Goal: Task Accomplishment & Management: Complete application form

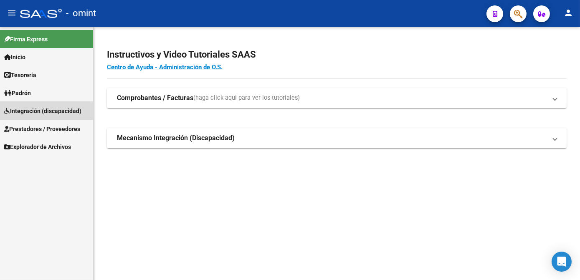
click at [23, 106] on span "Integración (discapacidad)" at bounding box center [42, 110] width 77 height 9
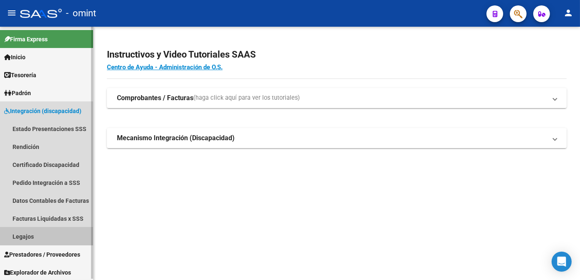
click at [30, 236] on link "Legajos" at bounding box center [46, 237] width 93 height 18
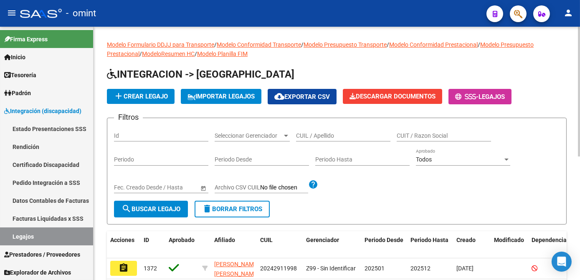
click at [328, 140] on div "CUIL / Apellido" at bounding box center [343, 133] width 94 height 17
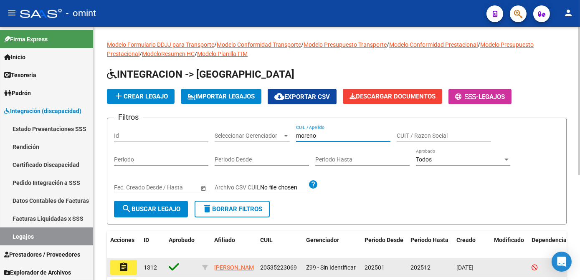
type input "moreno"
click at [122, 266] on mat-icon "assignment" at bounding box center [124, 267] width 10 height 10
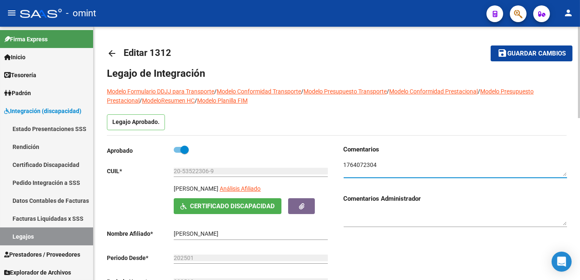
click at [360, 169] on textarea at bounding box center [455, 169] width 223 height 16
click at [360, 164] on textarea at bounding box center [455, 169] width 223 height 16
